Goal: Task Accomplishment & Management: Use online tool/utility

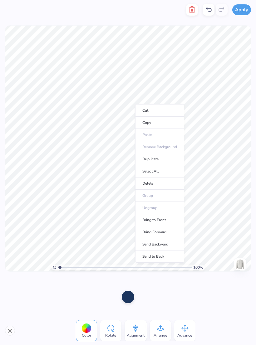
click at [159, 123] on li "Copy" at bounding box center [159, 123] width 49 height 12
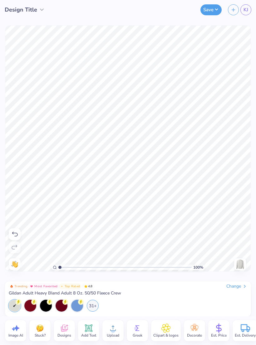
click at [91, 333] on span "Add Text" at bounding box center [88, 335] width 15 height 5
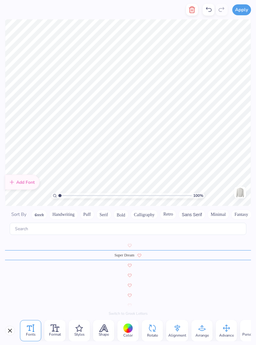
scroll to position [2718, 0]
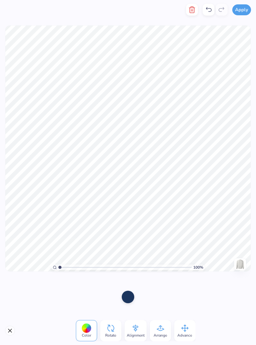
click at [124, 295] on div at bounding box center [128, 296] width 12 height 12
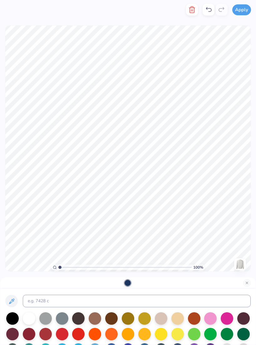
click at [33, 319] on div at bounding box center [29, 318] width 12 height 12
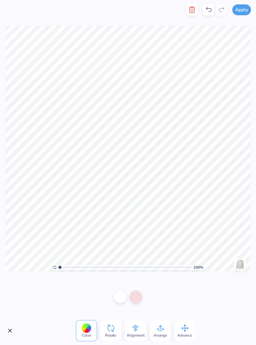
click at [138, 296] on div at bounding box center [135, 296] width 12 height 12
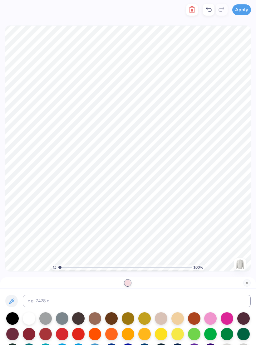
click at [28, 317] on div at bounding box center [29, 318] width 12 height 12
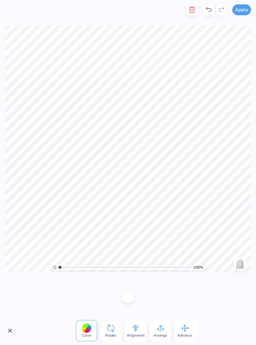
click at [192, 13] on icon "button" at bounding box center [192, 10] width 4 height 6
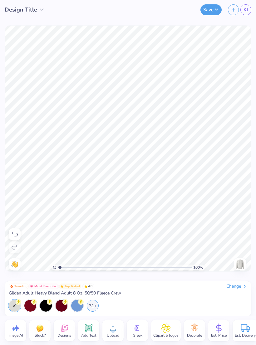
click at [10, 230] on div at bounding box center [15, 234] width 12 height 12
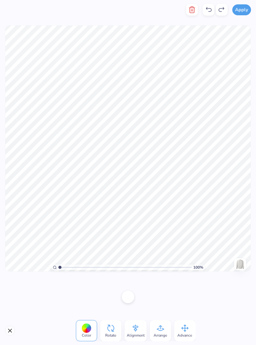
click at [11, 328] on button "Close" at bounding box center [10, 330] width 10 height 10
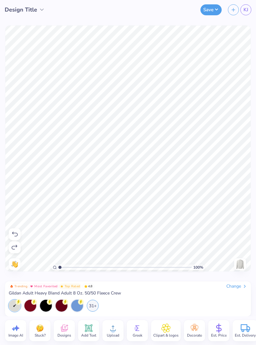
click at [24, 10] on span "Design Title" at bounding box center [21, 10] width 32 height 8
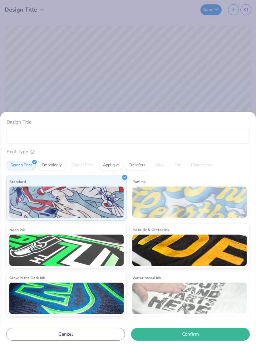
click at [227, 31] on div "Design Title Print Type Screen Print Embroidery Digital Print Applique Transfer…" at bounding box center [128, 172] width 256 height 345
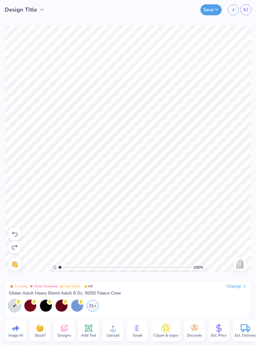
click at [248, 12] on span "KJ" at bounding box center [245, 9] width 5 height 7
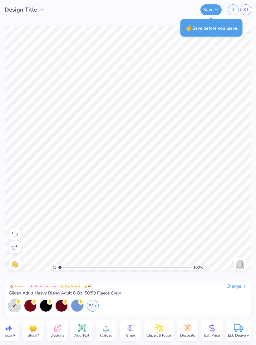
scroll to position [0, 7]
click at [239, 288] on div "Change" at bounding box center [236, 286] width 21 height 6
